Goal: Information Seeking & Learning: Learn about a topic

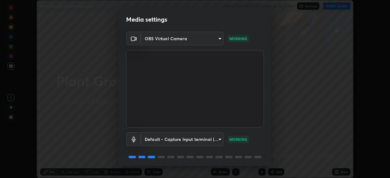
scroll to position [22, 0]
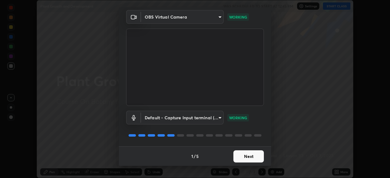
click at [250, 154] on button "Next" at bounding box center [249, 157] width 30 height 12
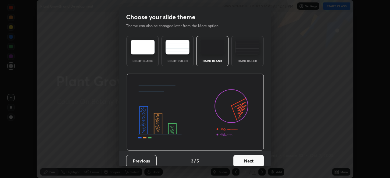
click at [258, 161] on button "Next" at bounding box center [249, 161] width 30 height 12
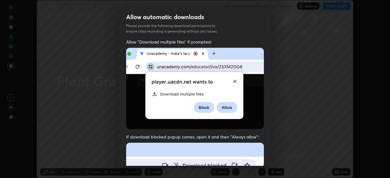
click at [263, 160] on div "Allow "Download multiple files" if prompted: If download blocked popup comes, o…" at bounding box center [195, 167] width 152 height 257
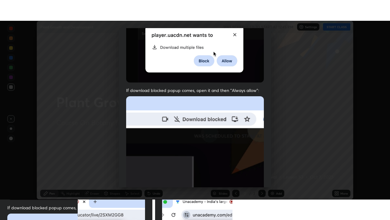
scroll to position [146, 0]
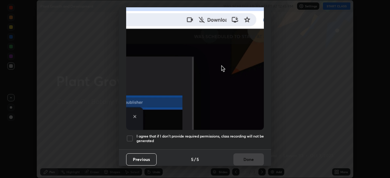
click at [253, 155] on div "Previous 5 / 5 Done" at bounding box center [195, 160] width 152 height 20
click at [254, 134] on h5 "I agree that if I don't provide required permissions, class recording will not …" at bounding box center [200, 138] width 127 height 9
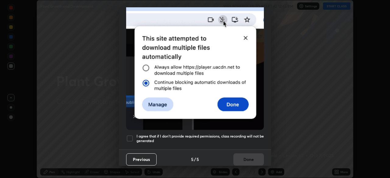
click at [255, 157] on button "Done" at bounding box center [249, 160] width 30 height 12
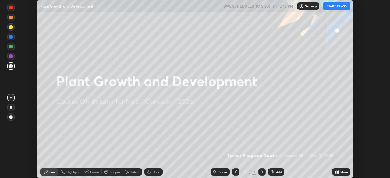
click at [341, 173] on div "More" at bounding box center [345, 172] width 8 height 3
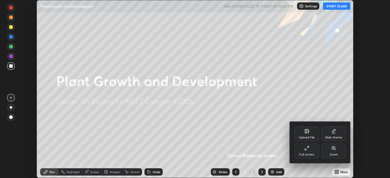
click at [310, 150] on div "Full screen" at bounding box center [307, 151] width 24 height 15
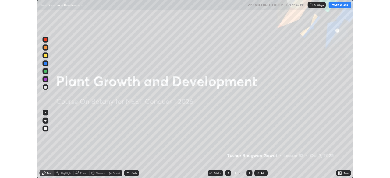
scroll to position [220, 390]
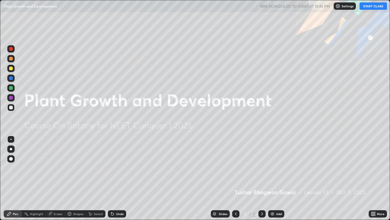
click at [371, 8] on button "START CLASS" at bounding box center [373, 5] width 27 height 7
click at [275, 178] on div "Add" at bounding box center [276, 213] width 16 height 7
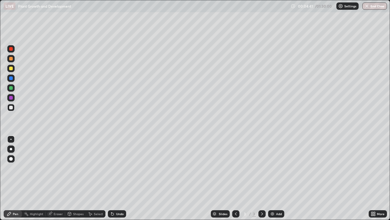
click at [271, 178] on img at bounding box center [272, 213] width 5 height 5
click at [235, 178] on icon at bounding box center [236, 213] width 2 height 3
click at [273, 178] on img at bounding box center [272, 213] width 5 height 5
click at [13, 98] on div at bounding box center [11, 98] width 4 height 4
click at [11, 88] on div at bounding box center [11, 88] width 4 height 4
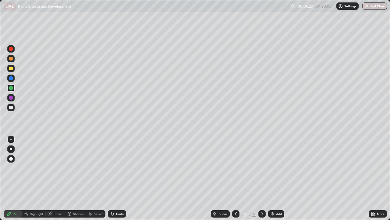
click at [12, 107] on div at bounding box center [11, 108] width 4 height 4
click at [11, 59] on div at bounding box center [11, 59] width 4 height 4
click at [12, 68] on div at bounding box center [11, 68] width 4 height 4
click at [118, 178] on div "Undo" at bounding box center [120, 213] width 8 height 3
click at [14, 110] on div at bounding box center [10, 107] width 7 height 10
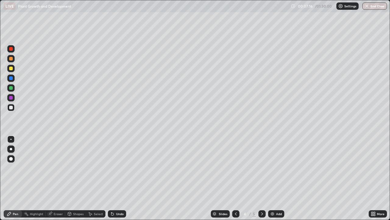
click at [11, 88] on div at bounding box center [11, 88] width 4 height 4
click at [13, 108] on div at bounding box center [10, 107] width 7 height 7
click at [11, 70] on div at bounding box center [11, 68] width 4 height 4
click at [11, 107] on div at bounding box center [11, 108] width 4 height 4
click at [120, 178] on div "Undo" at bounding box center [117, 213] width 18 height 7
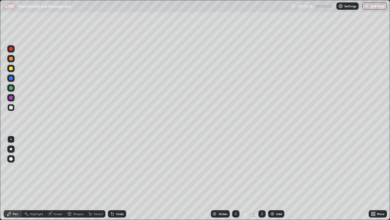
click at [121, 178] on div "Undo" at bounding box center [117, 213] width 18 height 7
click at [123, 178] on div "Undo" at bounding box center [120, 213] width 8 height 3
click at [123, 178] on div "Undo" at bounding box center [117, 213] width 18 height 7
click at [14, 67] on div at bounding box center [10, 68] width 7 height 7
click at [14, 49] on div at bounding box center [10, 48] width 7 height 7
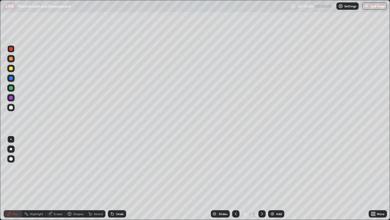
click at [236, 178] on icon at bounding box center [236, 213] width 2 height 3
click at [262, 178] on icon at bounding box center [262, 213] width 5 height 5
click at [268, 178] on div "Add" at bounding box center [276, 213] width 16 height 7
click at [14, 108] on div at bounding box center [10, 107] width 7 height 7
click at [12, 69] on div at bounding box center [11, 68] width 4 height 4
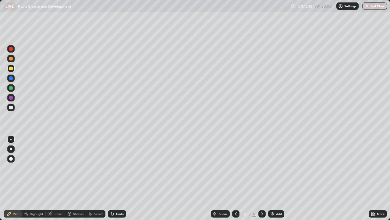
click at [81, 178] on div "Shapes" at bounding box center [78, 213] width 10 height 3
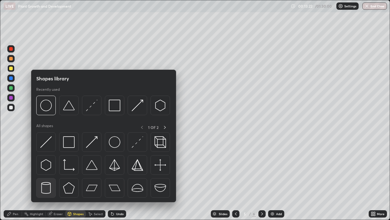
click at [48, 178] on img at bounding box center [46, 188] width 12 height 12
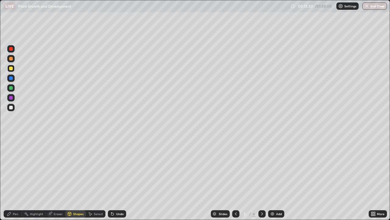
click at [18, 178] on div "Pen" at bounding box center [15, 213] width 5 height 3
click at [232, 178] on div at bounding box center [235, 213] width 7 height 7
click at [233, 178] on div at bounding box center [235, 213] width 7 height 7
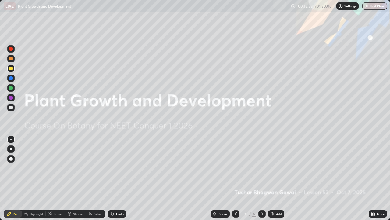
click at [262, 178] on icon at bounding box center [262, 213] width 5 height 5
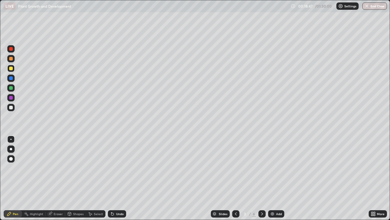
click at [262, 178] on icon at bounding box center [262, 213] width 5 height 5
click at [261, 178] on icon at bounding box center [262, 213] width 5 height 5
click at [262, 178] on icon at bounding box center [262, 213] width 5 height 5
click at [13, 107] on div at bounding box center [10, 107] width 7 height 7
click at [271, 178] on img at bounding box center [272, 213] width 5 height 5
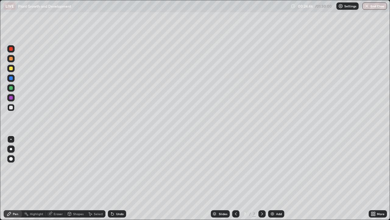
click at [14, 69] on div at bounding box center [10, 68] width 7 height 7
click at [12, 88] on div at bounding box center [11, 88] width 4 height 4
click at [11, 70] on div at bounding box center [10, 68] width 7 height 7
click at [13, 110] on div at bounding box center [10, 107] width 7 height 7
click at [11, 69] on div at bounding box center [11, 68] width 4 height 4
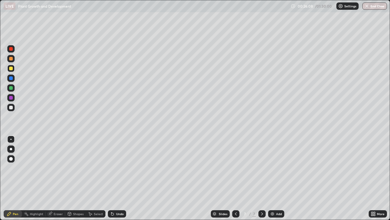
click at [238, 178] on div at bounding box center [235, 213] width 7 height 7
click at [273, 178] on img at bounding box center [272, 213] width 5 height 5
click at [13, 107] on div at bounding box center [11, 108] width 4 height 4
click at [272, 178] on img at bounding box center [272, 213] width 5 height 5
click at [116, 178] on div "Undo" at bounding box center [120, 213] width 8 height 3
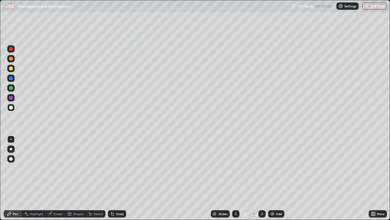
click at [116, 178] on div "Undo" at bounding box center [120, 213] width 8 height 3
click at [117, 178] on div "Undo" at bounding box center [120, 213] width 8 height 3
click at [234, 178] on icon at bounding box center [236, 213] width 5 height 5
click at [234, 178] on div at bounding box center [235, 213] width 7 height 12
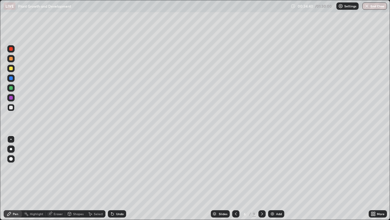
click at [13, 67] on div at bounding box center [10, 68] width 7 height 7
click at [274, 178] on img at bounding box center [272, 213] width 5 height 5
click at [13, 106] on div at bounding box center [10, 107] width 7 height 7
click at [13, 69] on div at bounding box center [10, 68] width 7 height 7
click at [122, 178] on div "Undo" at bounding box center [120, 213] width 8 height 3
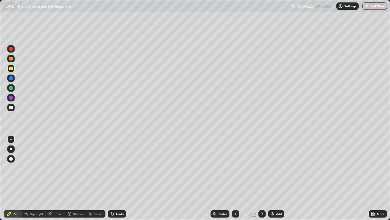
click at [11, 88] on div at bounding box center [11, 88] width 4 height 4
click at [14, 108] on div at bounding box center [10, 107] width 7 height 7
click at [116, 178] on div "Undo" at bounding box center [117, 213] width 18 height 7
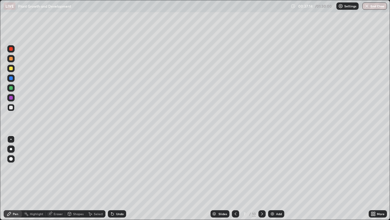
click at [11, 68] on div at bounding box center [11, 68] width 4 height 4
click at [11, 57] on div at bounding box center [11, 59] width 4 height 4
click at [12, 107] on div at bounding box center [11, 108] width 4 height 4
click at [236, 178] on icon at bounding box center [235, 213] width 5 height 5
click at [262, 178] on icon at bounding box center [262, 213] width 5 height 5
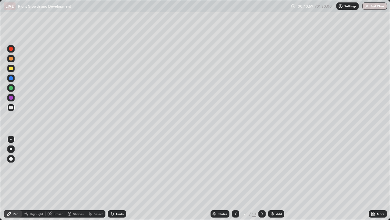
click at [273, 178] on div "Add" at bounding box center [276, 213] width 16 height 7
click at [11, 69] on div at bounding box center [11, 68] width 4 height 4
click at [12, 107] on div at bounding box center [11, 108] width 4 height 4
click at [10, 98] on div at bounding box center [11, 98] width 4 height 4
click at [11, 68] on div at bounding box center [11, 68] width 4 height 4
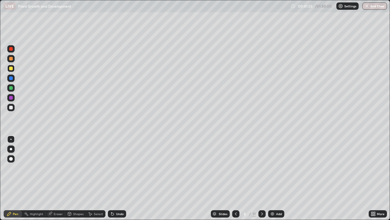
click at [11, 88] on div at bounding box center [11, 88] width 4 height 4
click at [11, 67] on div at bounding box center [11, 68] width 4 height 4
click at [9, 88] on div at bounding box center [11, 88] width 4 height 4
click at [10, 68] on div at bounding box center [11, 68] width 4 height 4
click at [273, 178] on img at bounding box center [272, 213] width 5 height 5
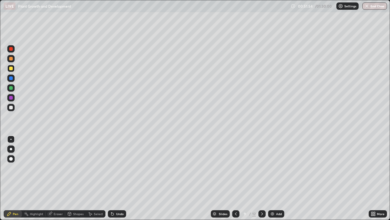
click at [235, 178] on icon at bounding box center [236, 213] width 5 height 5
click at [262, 178] on icon at bounding box center [262, 213] width 5 height 5
click at [11, 139] on div at bounding box center [10, 138] width 1 height 1
click at [13, 107] on div at bounding box center [11, 108] width 4 height 4
click at [11, 78] on div at bounding box center [11, 78] width 4 height 4
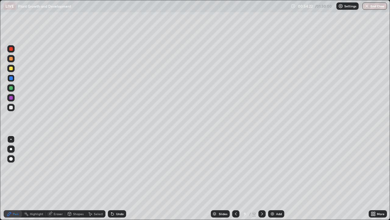
click at [114, 178] on div "Undo" at bounding box center [117, 213] width 18 height 7
click at [13, 98] on div at bounding box center [10, 97] width 7 height 7
click at [14, 67] on div at bounding box center [10, 68] width 7 height 7
click at [235, 178] on icon at bounding box center [236, 213] width 5 height 5
click at [261, 178] on div at bounding box center [262, 213] width 7 height 12
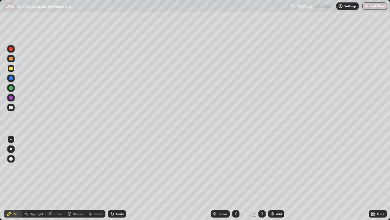
click at [60, 178] on div "Eraser" at bounding box center [58, 213] width 9 height 3
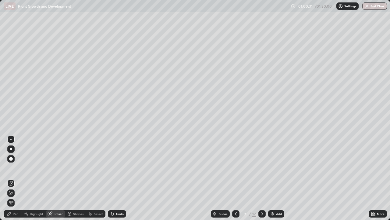
click at [17, 178] on div "Pen" at bounding box center [13, 213] width 18 height 7
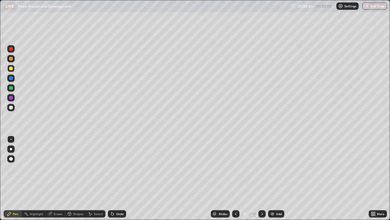
click at [272, 178] on img at bounding box center [272, 213] width 5 height 5
click at [12, 109] on div at bounding box center [11, 108] width 4 height 4
click at [116, 178] on div "Undo" at bounding box center [120, 213] width 8 height 3
click at [117, 178] on div "Undo" at bounding box center [120, 213] width 8 height 3
click at [10, 87] on div at bounding box center [11, 88] width 4 height 4
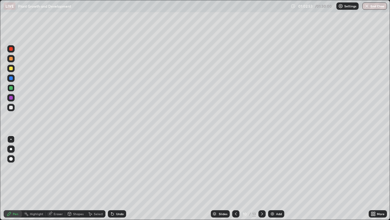
click at [272, 178] on img at bounding box center [272, 213] width 5 height 5
click at [14, 106] on div at bounding box center [10, 107] width 7 height 7
click at [370, 178] on div "More" at bounding box center [378, 213] width 18 height 7
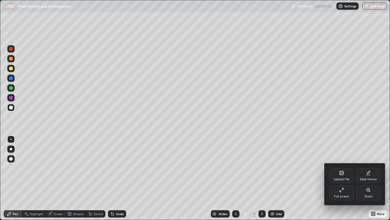
click at [341, 178] on div "Full screen" at bounding box center [342, 192] width 24 height 15
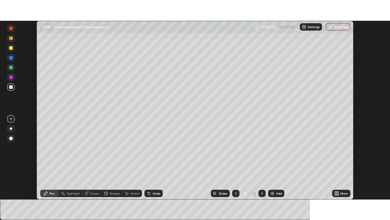
scroll to position [30315, 30103]
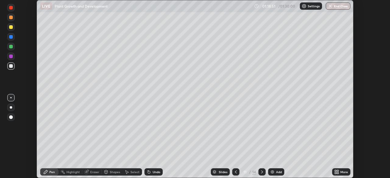
click at [336, 172] on icon at bounding box center [337, 172] width 5 height 5
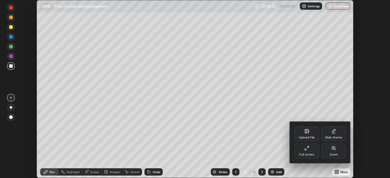
click at [307, 153] on div "Full screen" at bounding box center [306, 154] width 15 height 3
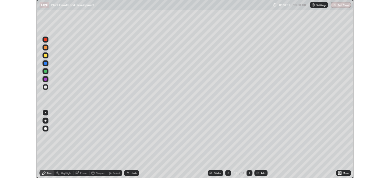
scroll to position [220, 390]
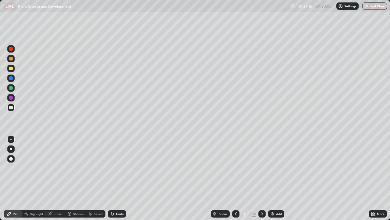
click at [372, 178] on icon at bounding box center [373, 213] width 2 height 2
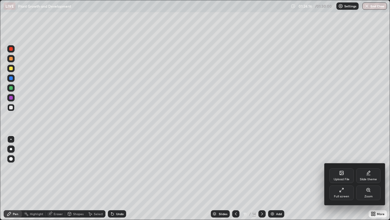
click at [342, 178] on div "Full screen" at bounding box center [341, 196] width 15 height 3
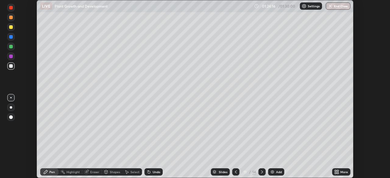
scroll to position [30315, 30103]
click at [342, 5] on button "End Class" at bounding box center [339, 5] width 24 height 7
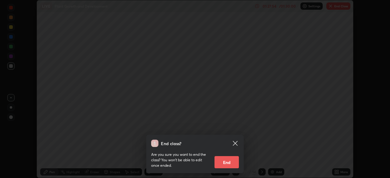
click at [236, 157] on button "End" at bounding box center [227, 162] width 24 height 12
